Goal: Check status: Verify the current state of an ongoing process or item

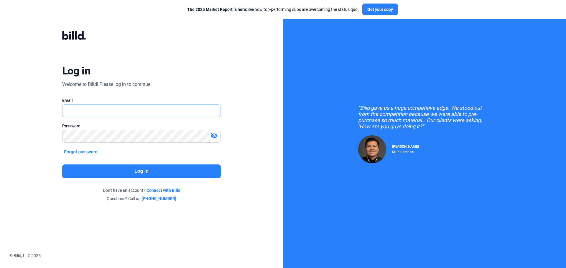
type input "[PERSON_NAME][EMAIL_ADDRESS][DOMAIN_NAME]"
click at [137, 174] on button "Log in" at bounding box center [141, 172] width 158 height 14
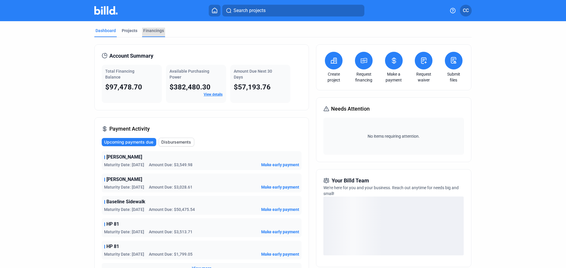
click at [146, 29] on div "Financings" at bounding box center [153, 31] width 21 height 6
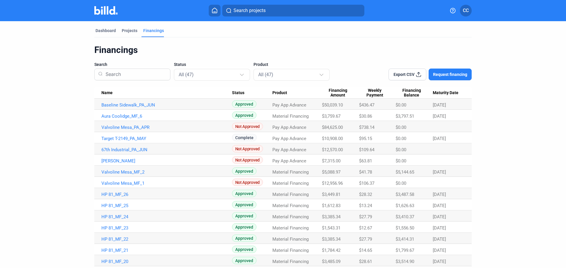
click at [441, 94] on span "Maturity Date" at bounding box center [445, 92] width 26 height 5
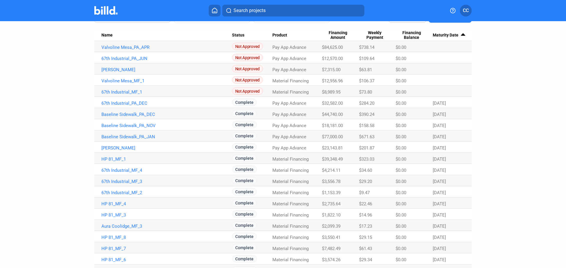
scroll to position [58, 0]
click at [108, 34] on span "Name" at bounding box center [106, 34] width 11 height 5
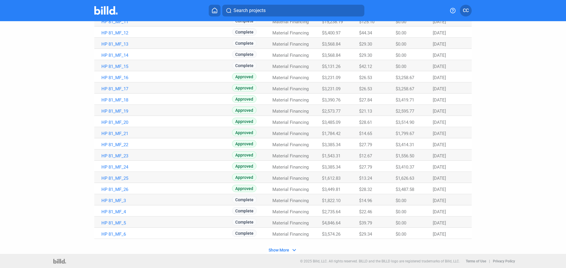
scroll to position [308, 0]
click at [270, 248] on span "Show More" at bounding box center [278, 249] width 21 height 5
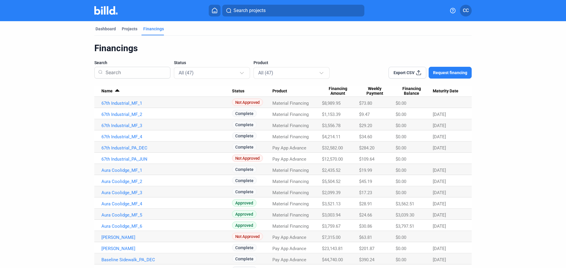
scroll to position [0, 0]
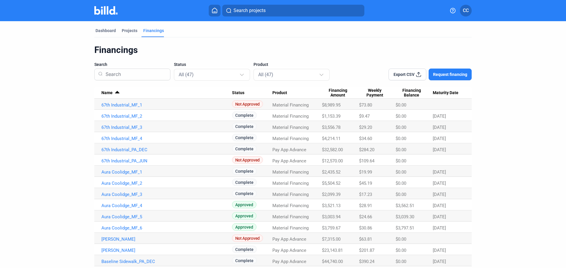
click at [445, 93] on span "Maturity Date" at bounding box center [445, 92] width 26 height 5
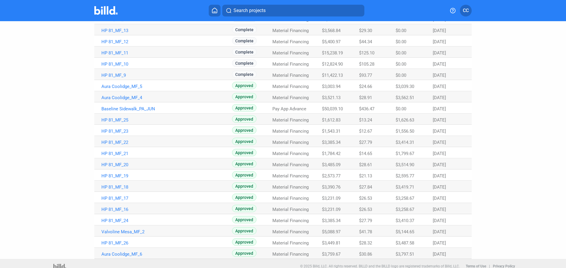
scroll to position [371, 0]
